Goal: Information Seeking & Learning: Learn about a topic

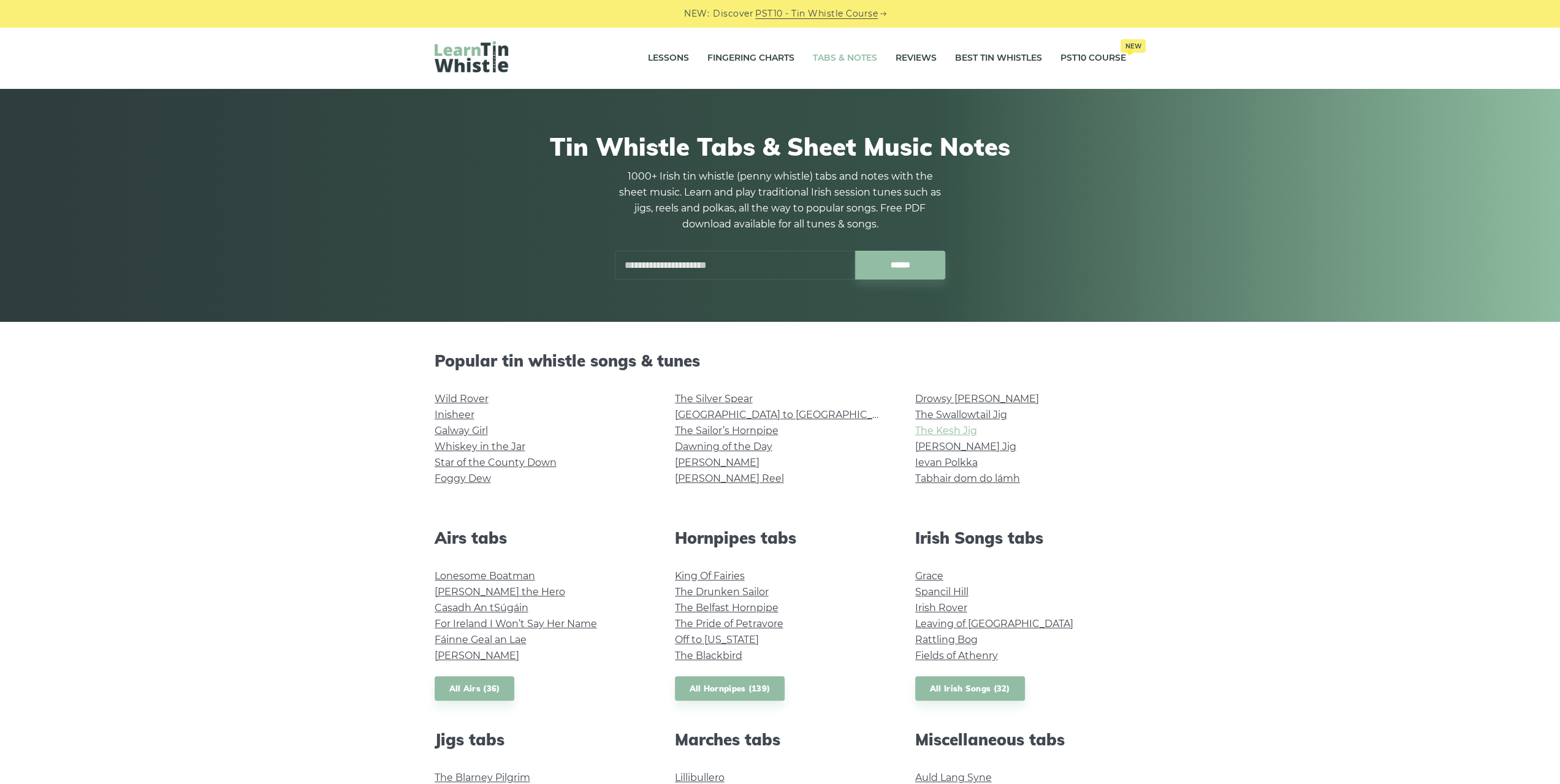
click at [952, 435] on link "The Kesh Jig" at bounding box center [946, 430] width 62 height 12
click at [965, 402] on link "Drowsy [PERSON_NAME]" at bounding box center [977, 398] width 124 height 12
click at [702, 398] on link "The Silver Spear" at bounding box center [714, 398] width 78 height 12
click at [473, 394] on link "Wild Rover" at bounding box center [462, 398] width 54 height 12
click at [471, 418] on link "Inisheer" at bounding box center [455, 414] width 40 height 12
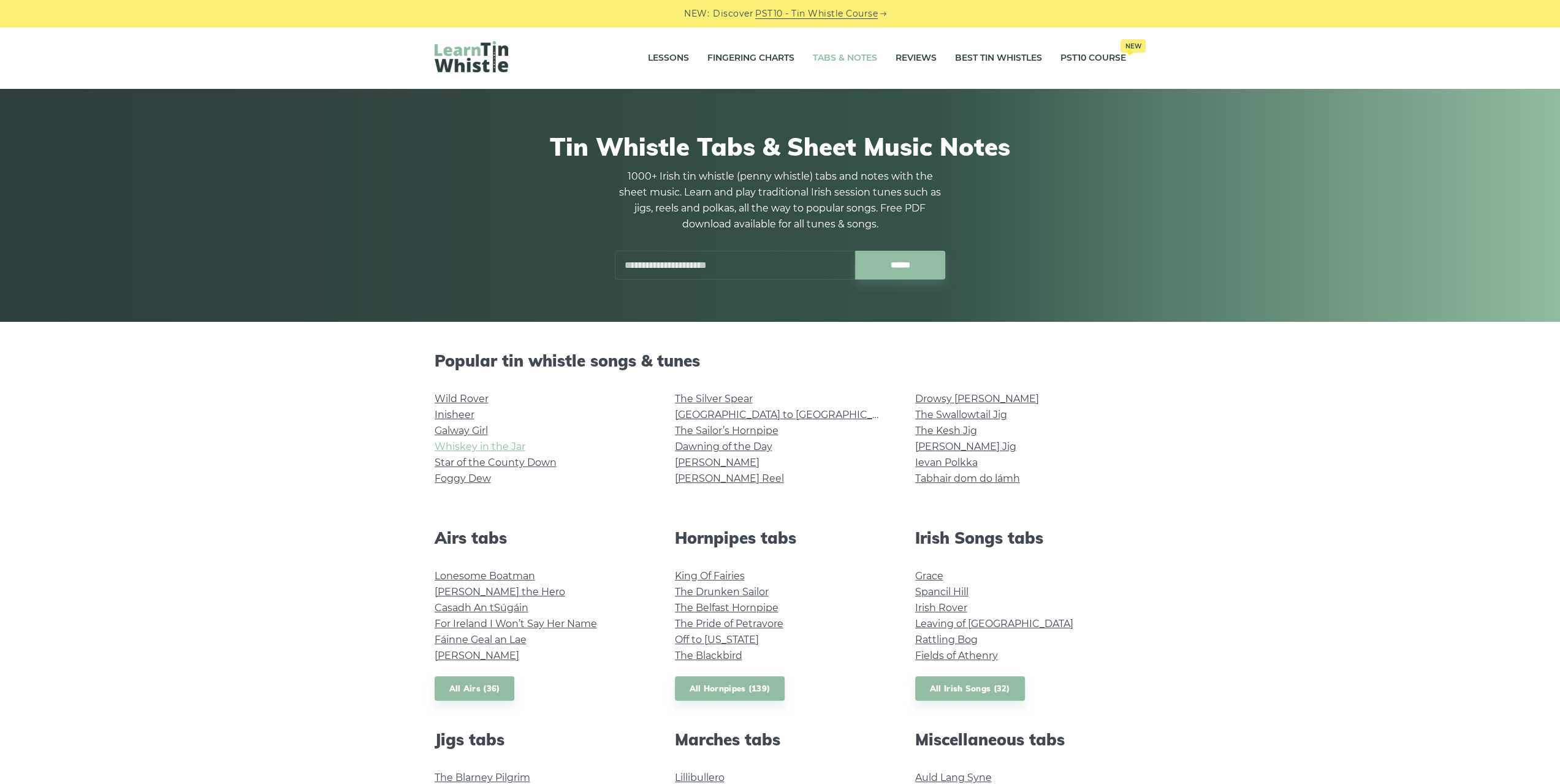
click at [480, 448] on link "Whiskey in the Jar" at bounding box center [480, 446] width 91 height 12
click at [505, 465] on link "Star of the County Down" at bounding box center [496, 462] width 122 height 12
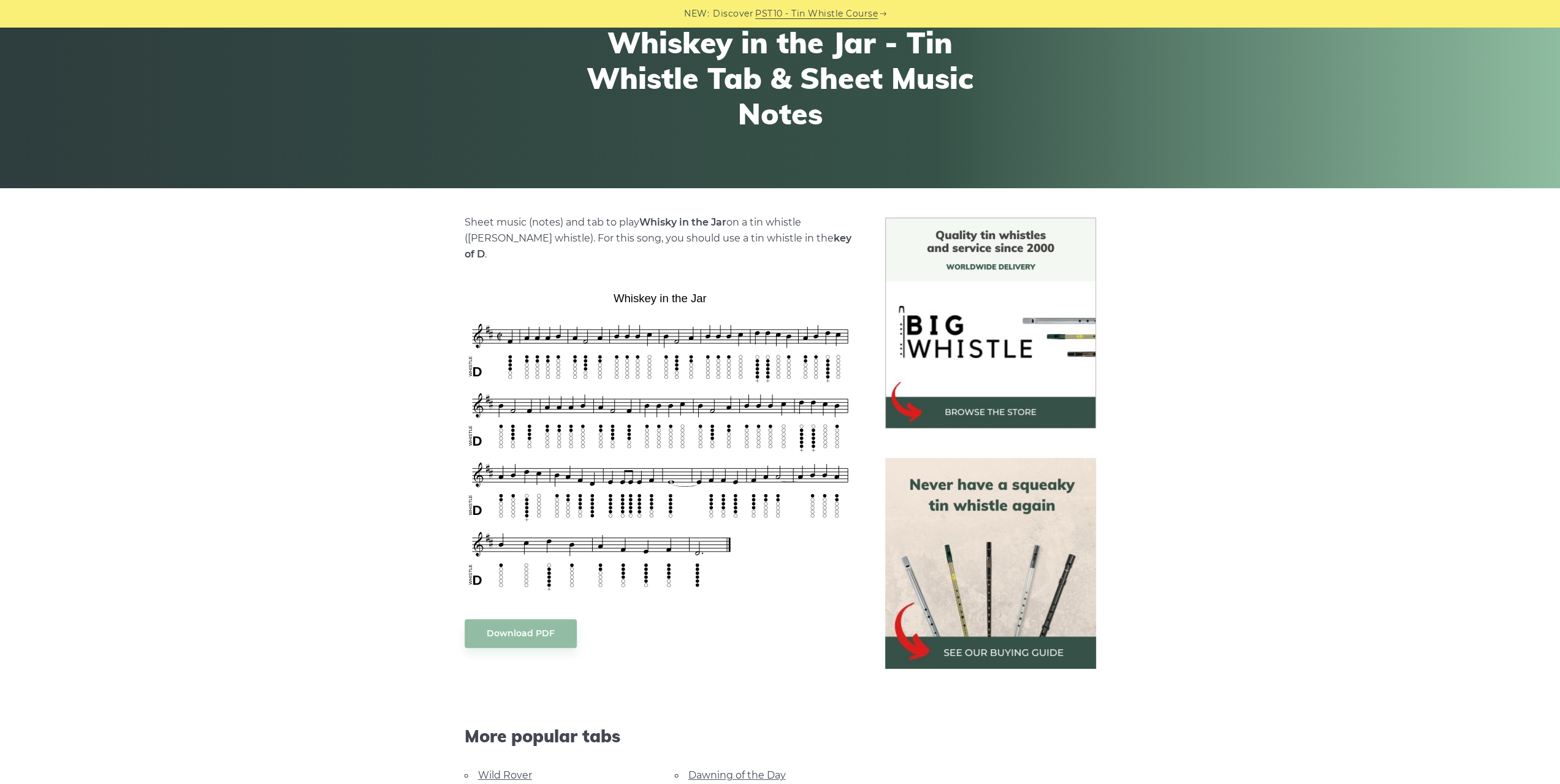
scroll to position [184, 0]
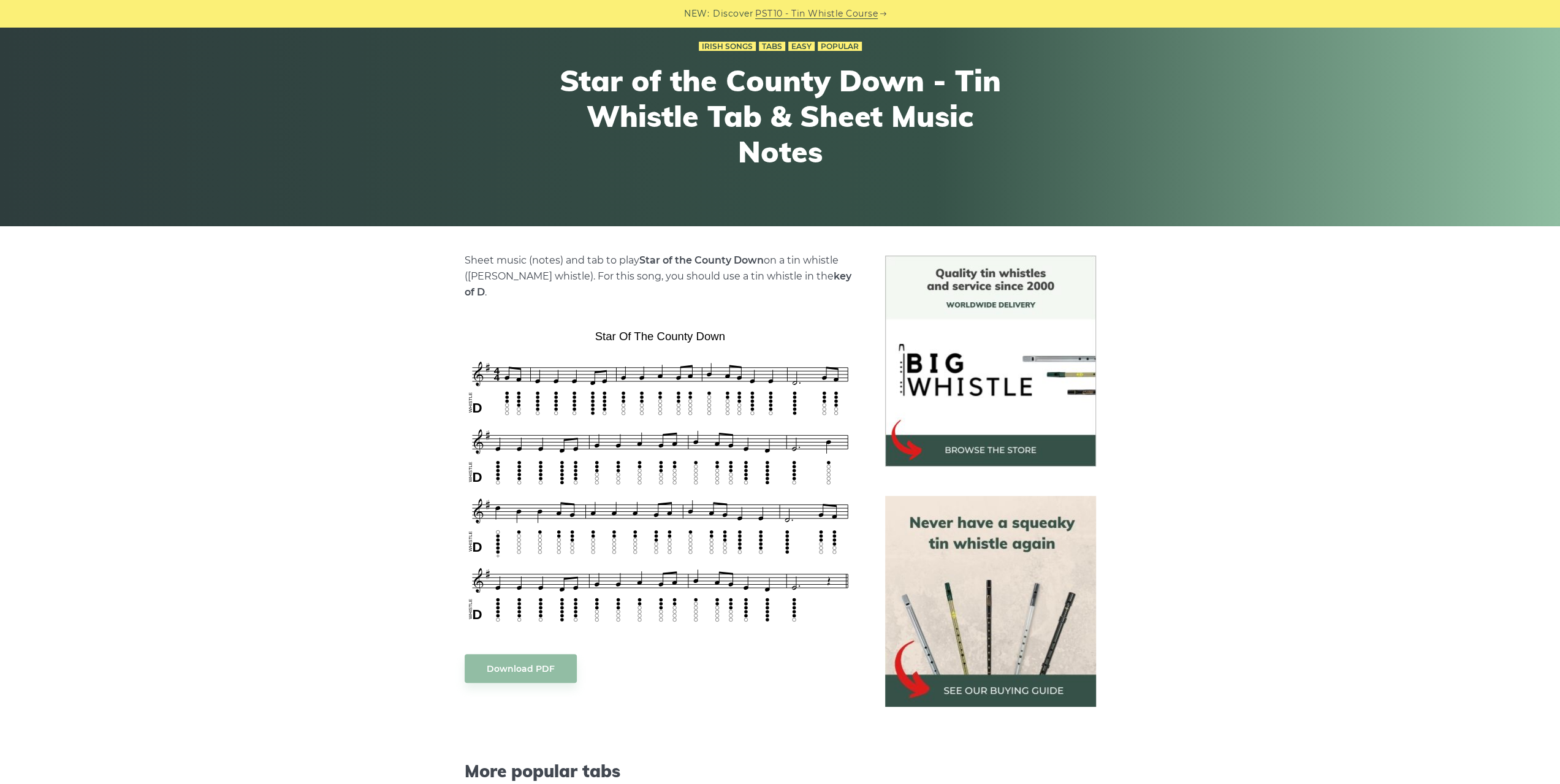
scroll to position [123, 0]
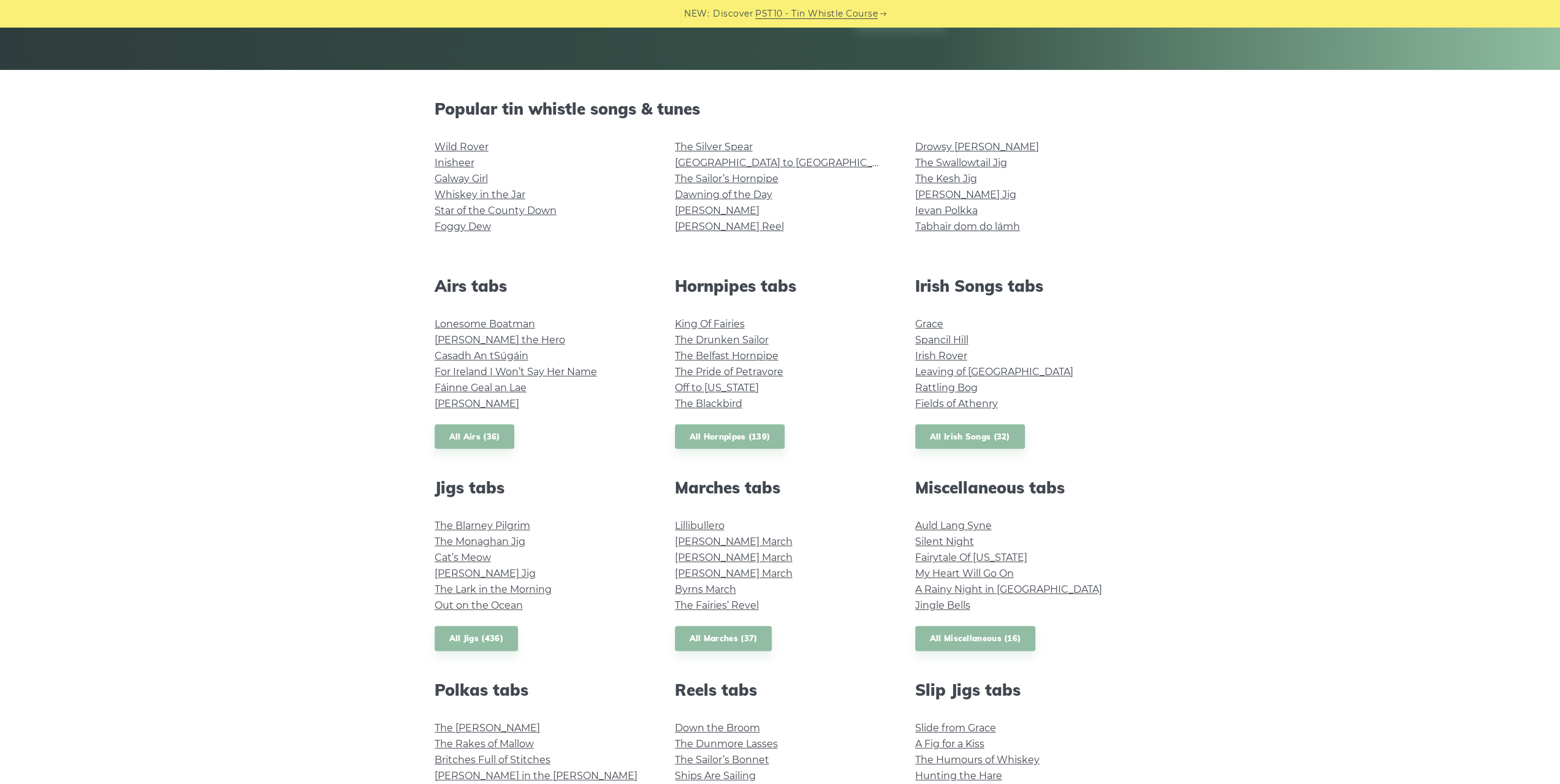
scroll to position [306, 0]
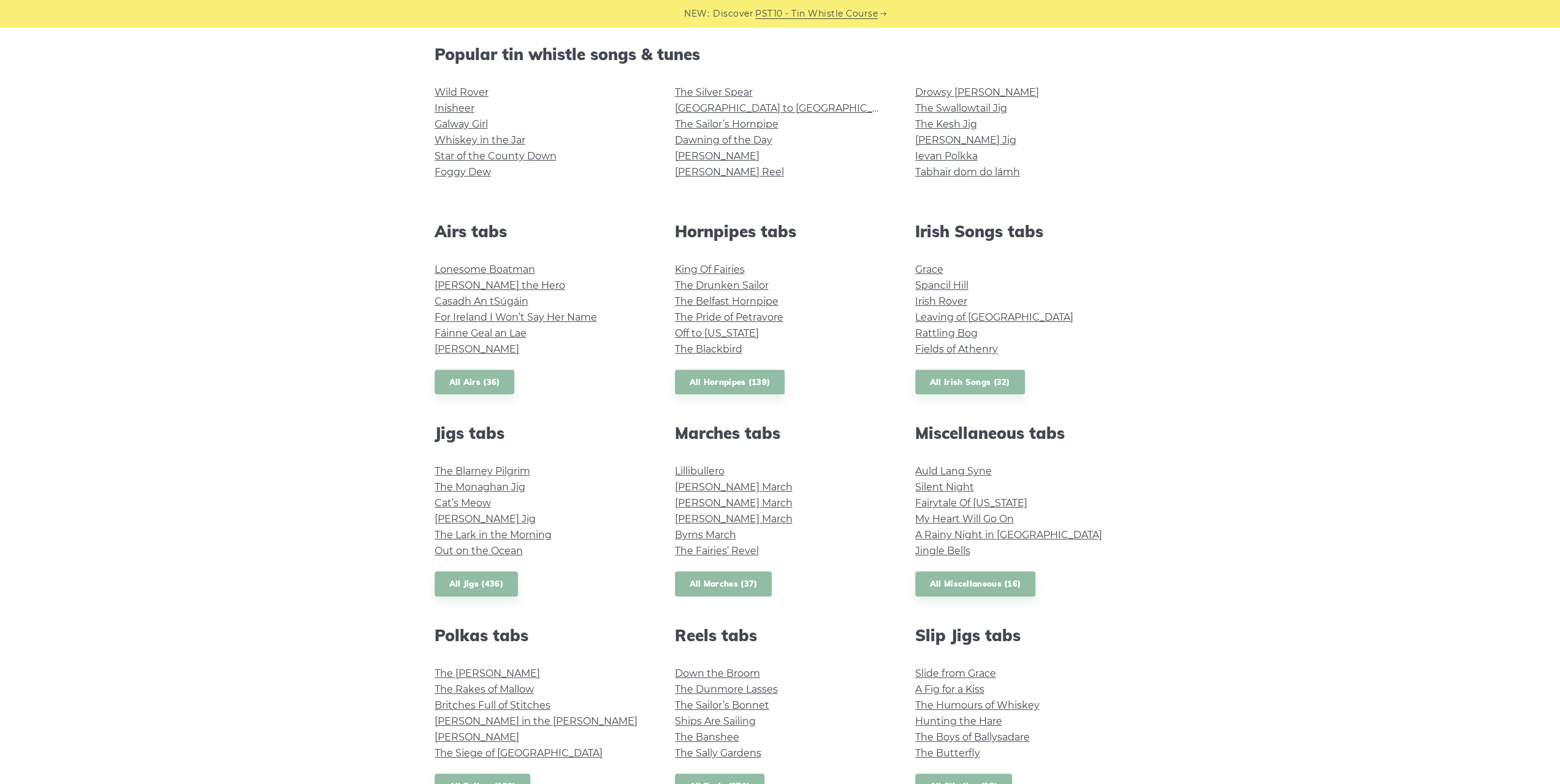
click at [691, 578] on link "All Marches (37)" at bounding box center [723, 583] width 97 height 25
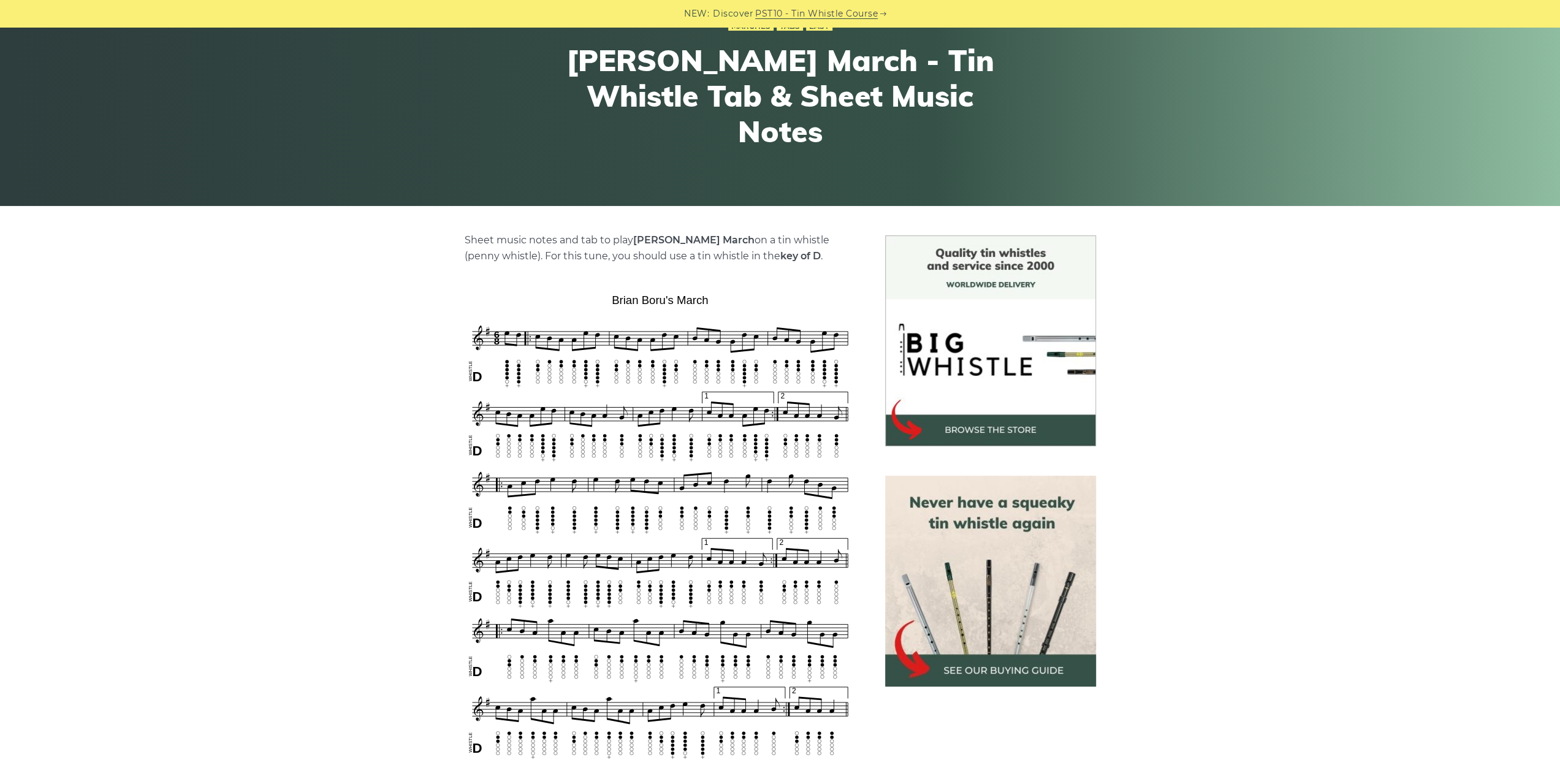
scroll to position [184, 0]
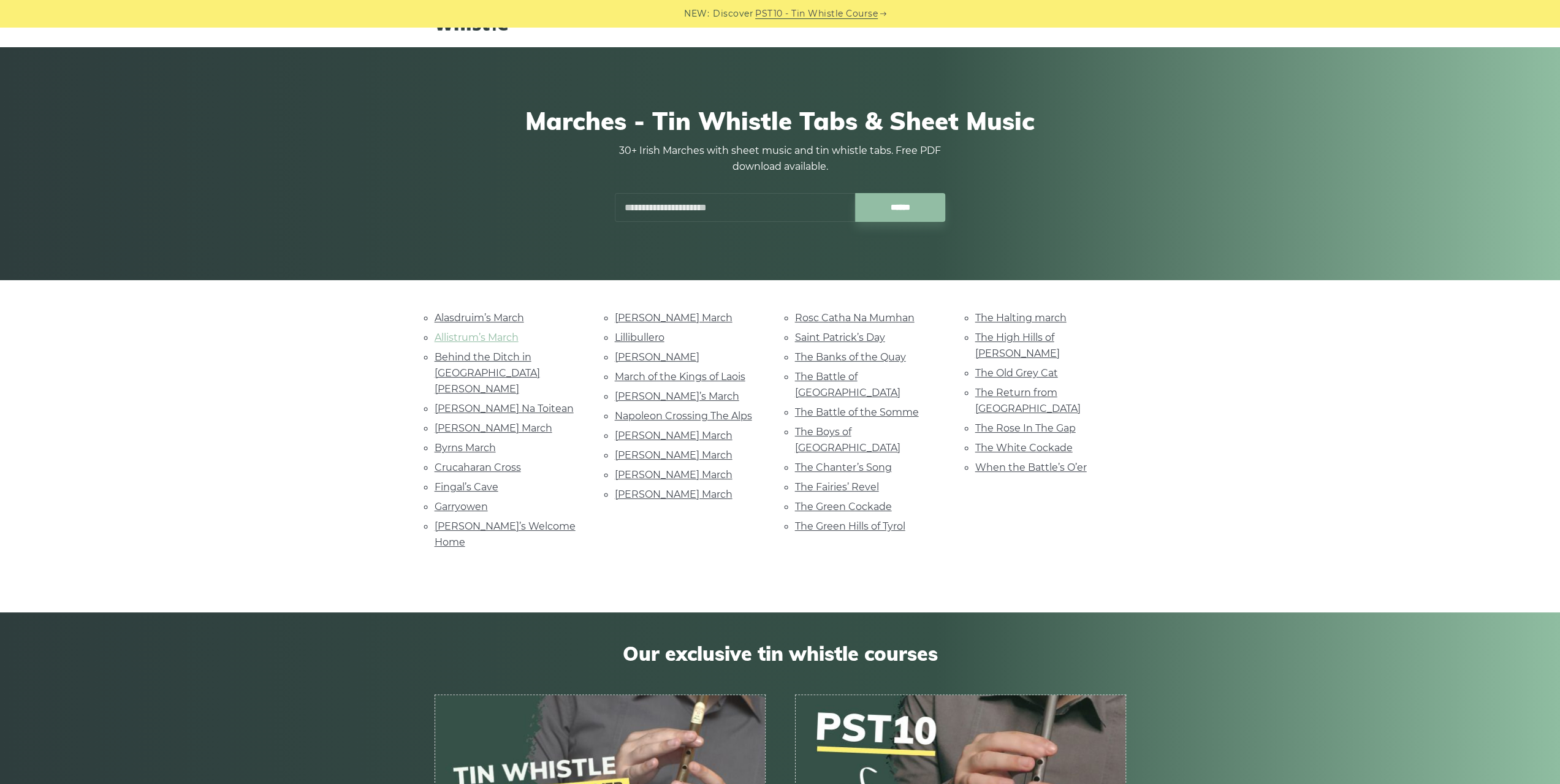
scroll to position [61, 0]
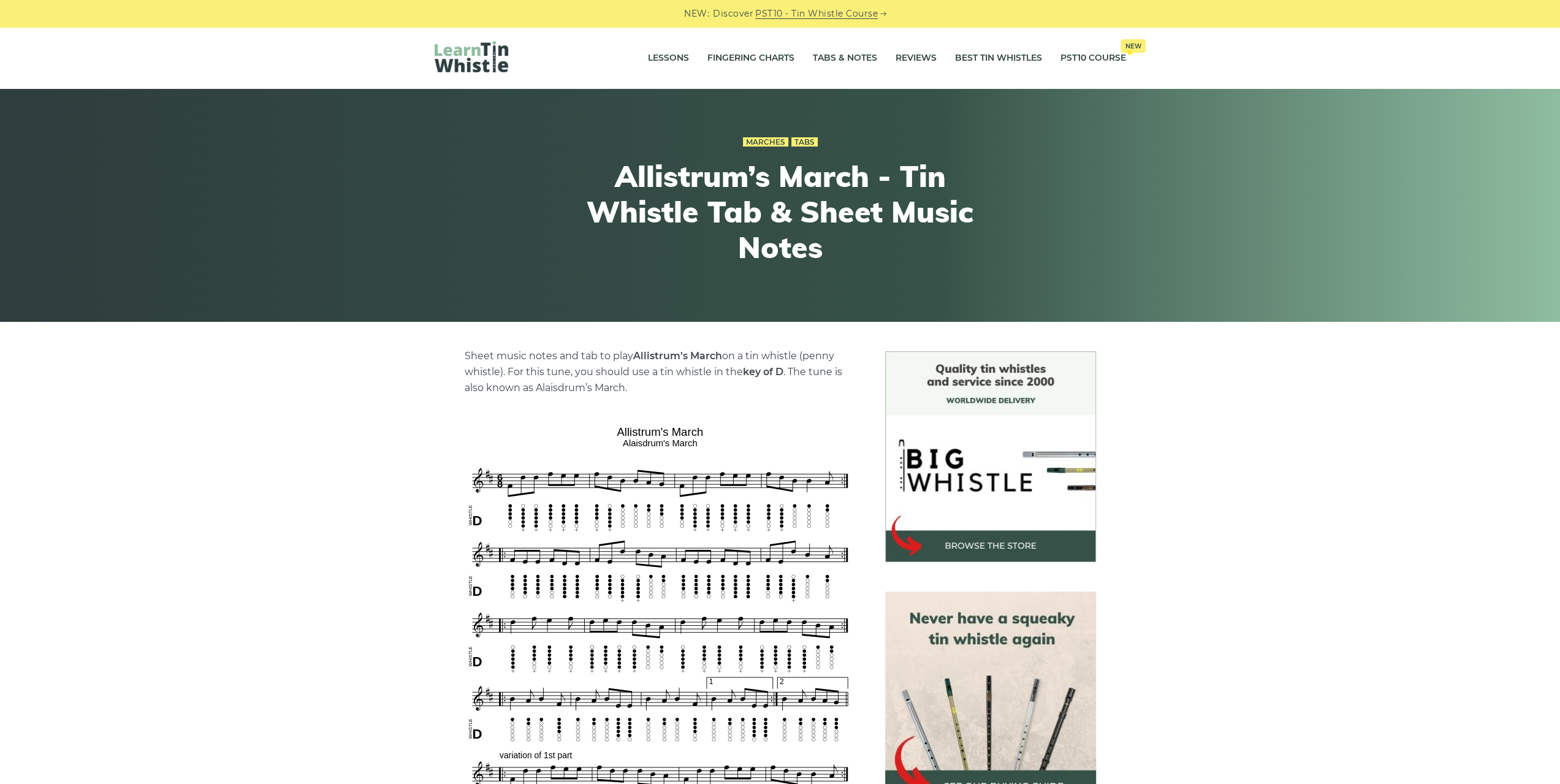
scroll to position [245, 0]
